Goal: Task Accomplishment & Management: Complete application form

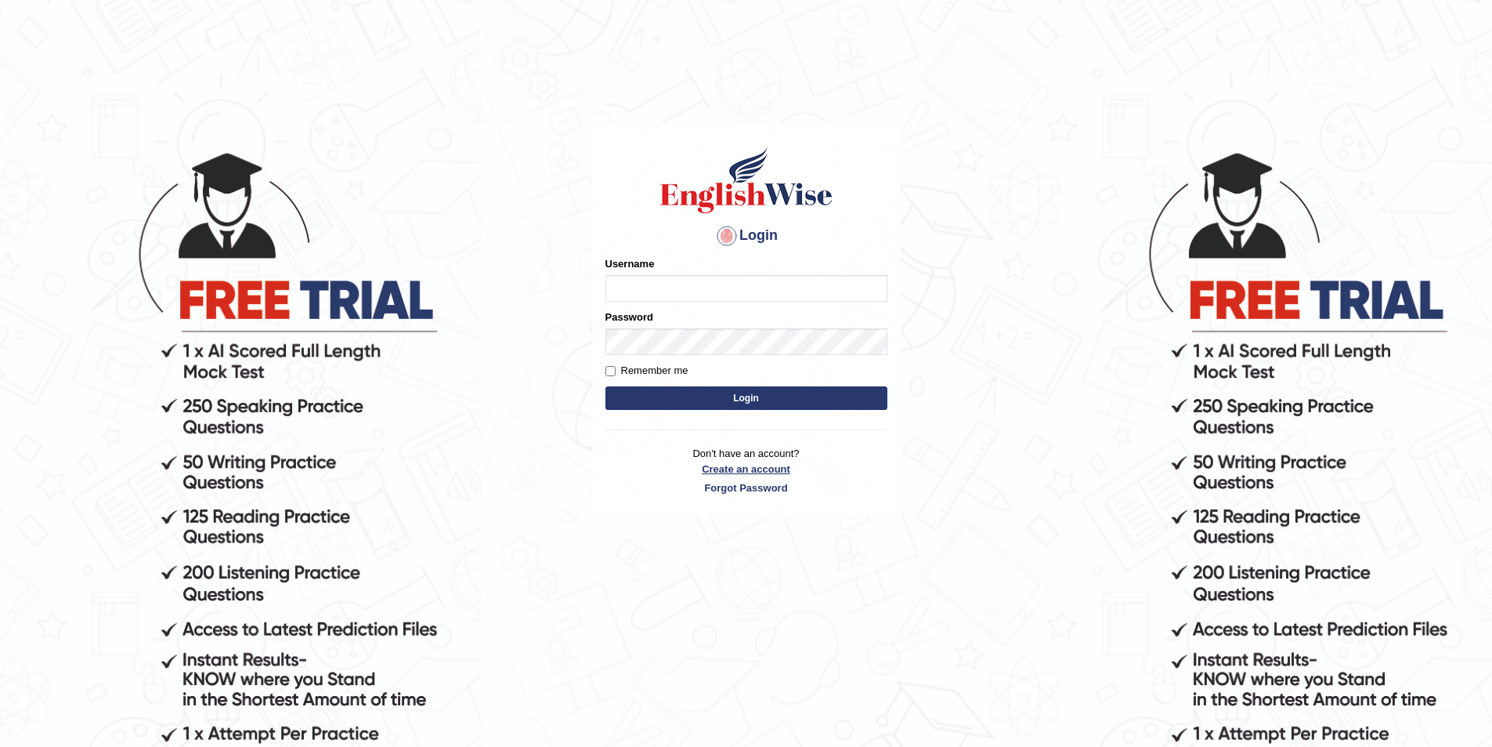
click at [761, 461] on link "Create an account" at bounding box center [747, 468] width 282 height 15
